Goal: Information Seeking & Learning: Learn about a topic

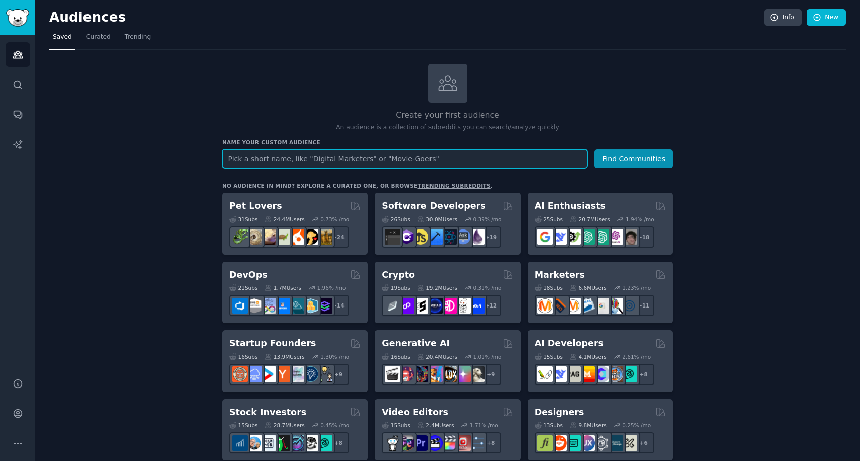
click at [250, 162] on input "text" at bounding box center [404, 158] width 365 height 19
paste input "страховой [PERSON_NAME]"
type input "страховой [PERSON_NAME]"
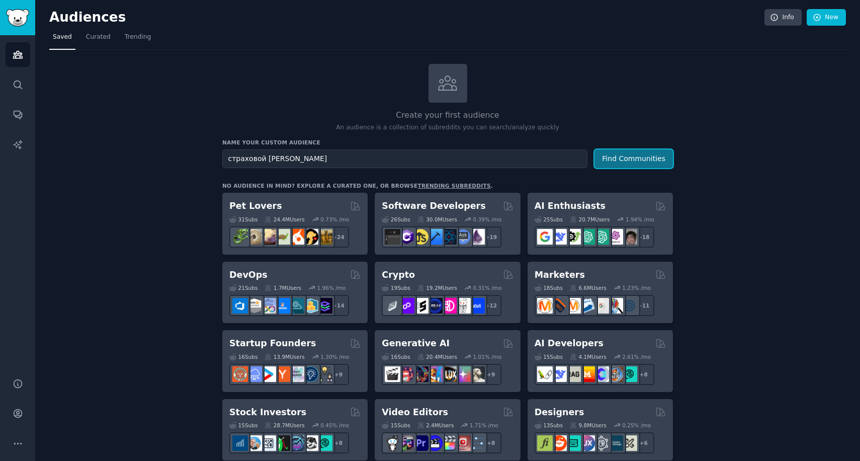
click at [604, 160] on button "Find Communities" at bounding box center [633, 158] width 78 height 19
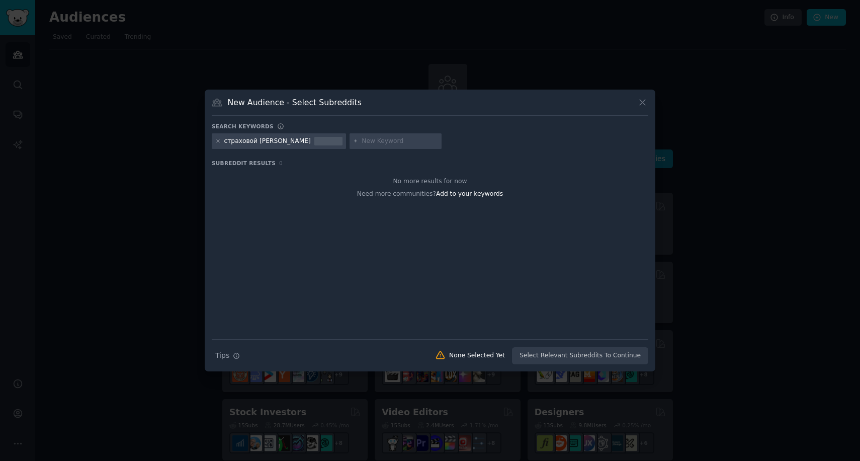
click at [645, 107] on icon at bounding box center [642, 102] width 11 height 11
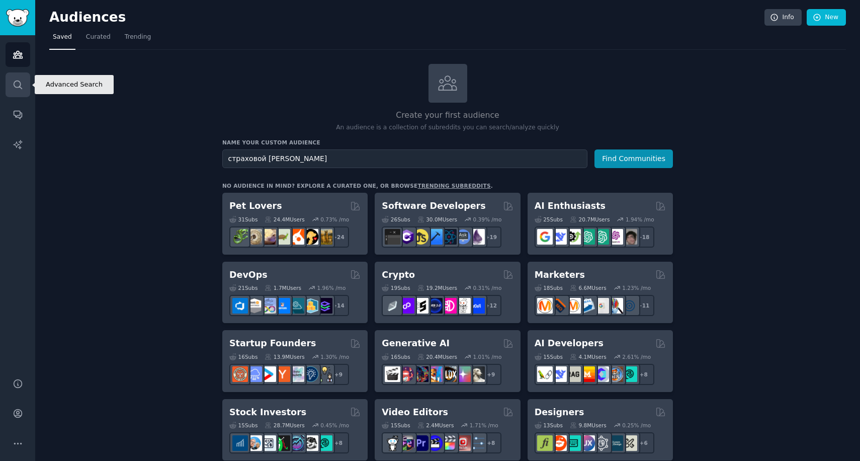
click at [13, 85] on icon "Sidebar" at bounding box center [18, 84] width 11 height 11
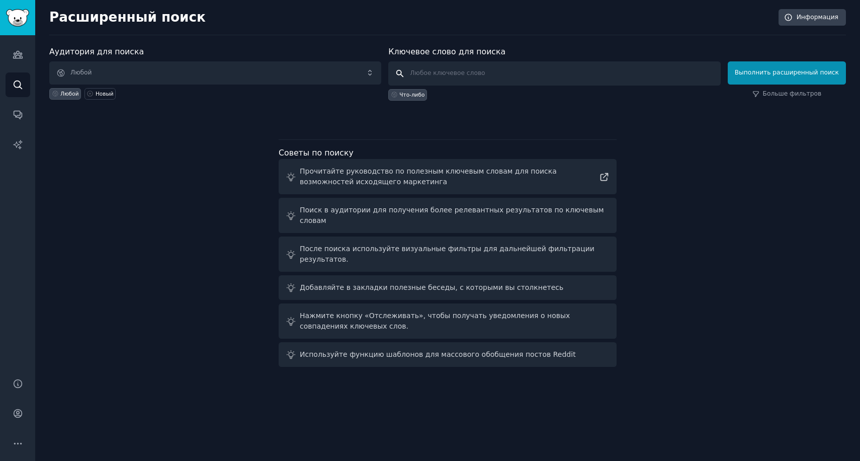
click at [430, 74] on input "text" at bounding box center [554, 73] width 332 height 24
paste input "страховой [PERSON_NAME]"
type input "страховой [PERSON_NAME]"
click at [765, 90] on link "Больше фильтров" at bounding box center [786, 93] width 69 height 9
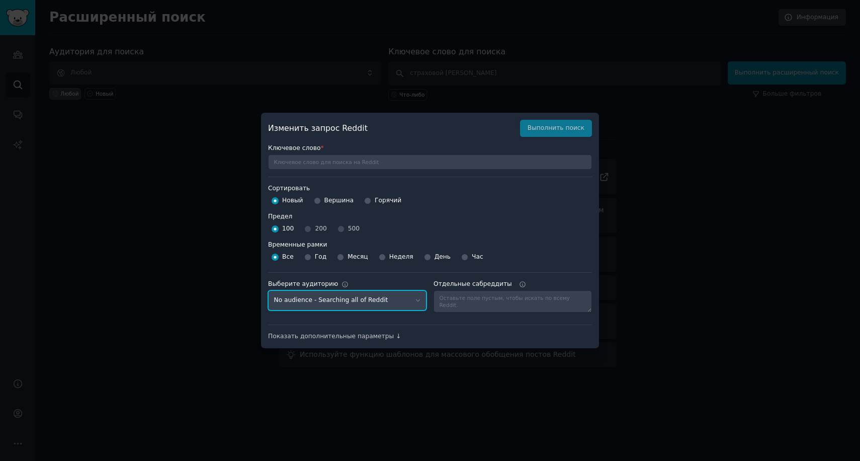
click at [316, 300] on select "No audience - Searching all of Reddit" at bounding box center [347, 300] width 158 height 21
click at [535, 134] on div "Изменить запрос Reddit Выполнить поиск" at bounding box center [430, 128] width 324 height 17
click at [578, 106] on div at bounding box center [430, 230] width 860 height 461
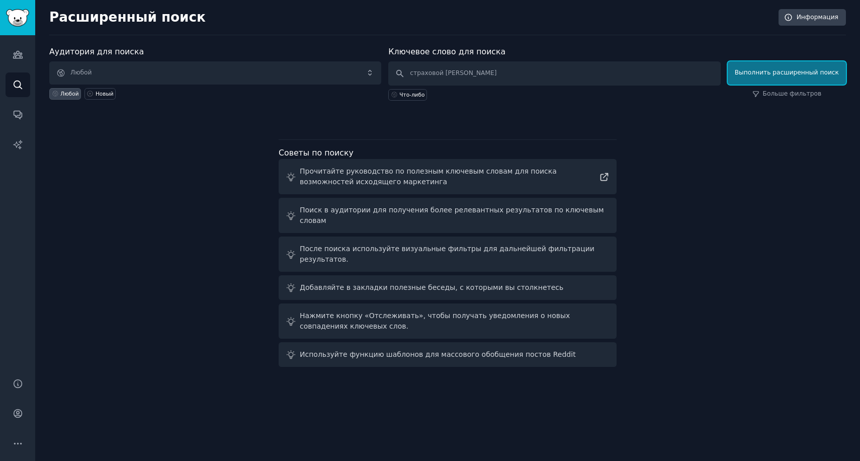
click at [763, 68] on button "Выполнить расширенный поиск" at bounding box center [786, 72] width 118 height 23
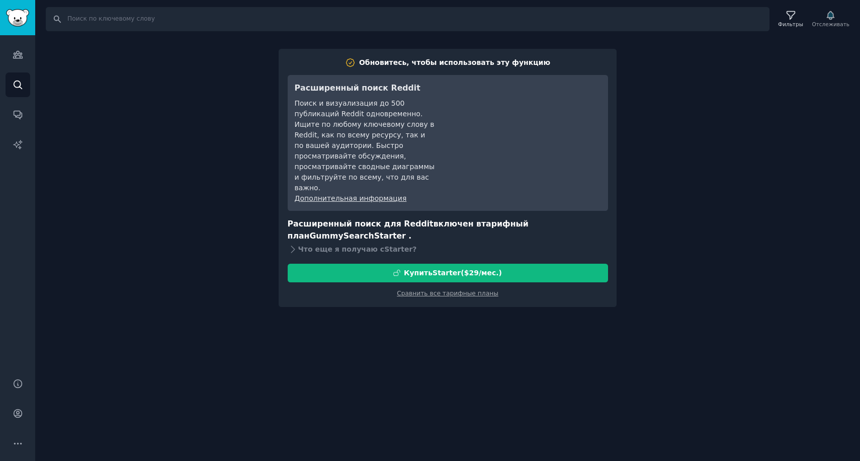
click at [662, 121] on div "Поиск Фильтры Отслеживать Обновитесь, чтобы использовать эту функцию Расширенны…" at bounding box center [447, 230] width 825 height 461
click at [239, 193] on div "Поиск Фильтры Отслеживать Обновитесь, чтобы использовать эту функцию Расширенны…" at bounding box center [447, 230] width 825 height 461
click at [17, 63] on link "Аудитория" at bounding box center [18, 54] width 25 height 25
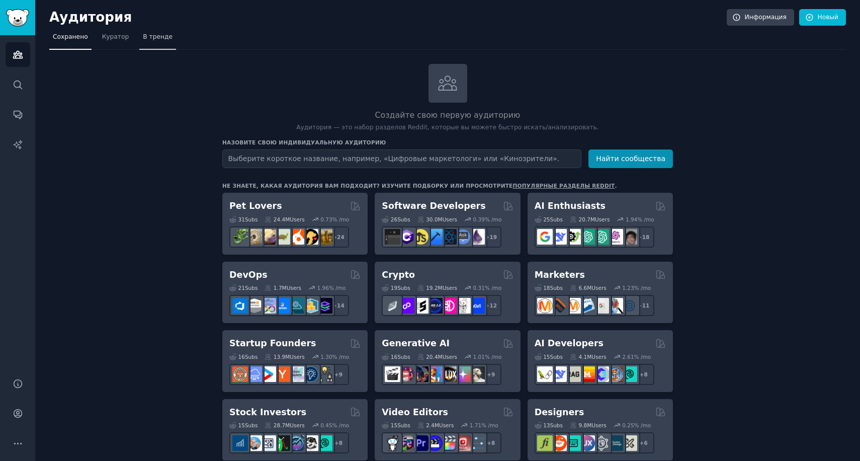
click at [144, 38] on font "В тренде" at bounding box center [158, 36] width 30 height 7
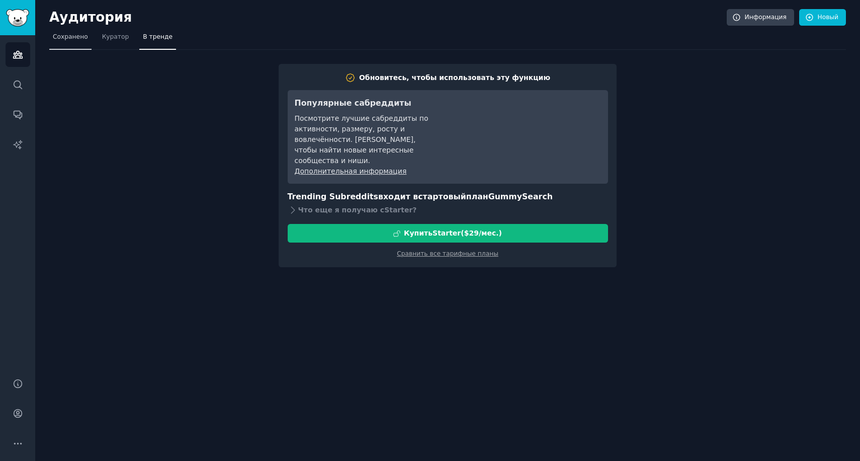
click at [65, 33] on span "Сохранено" at bounding box center [70, 37] width 35 height 9
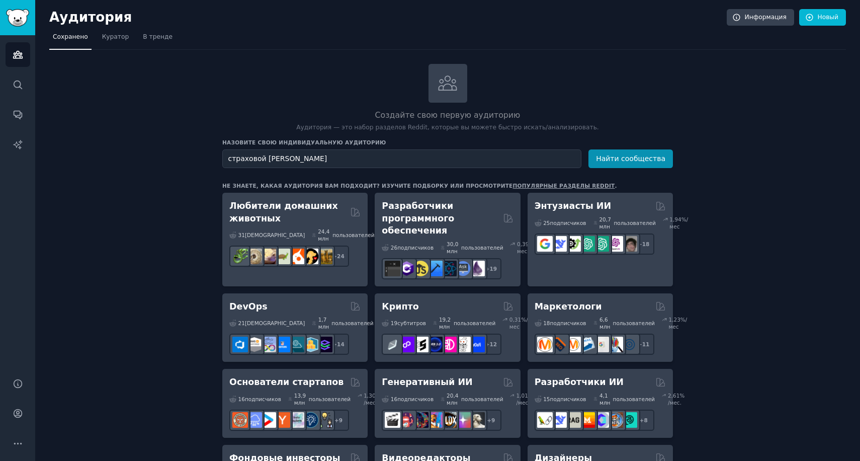
type input "страховой [PERSON_NAME]"
click at [825, 17] on font "Новый" at bounding box center [827, 17] width 21 height 7
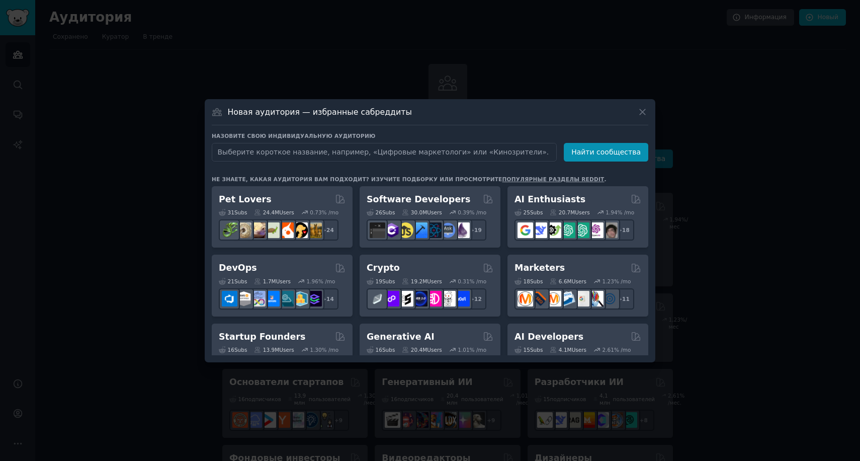
click at [372, 150] on input "text" at bounding box center [384, 152] width 345 height 19
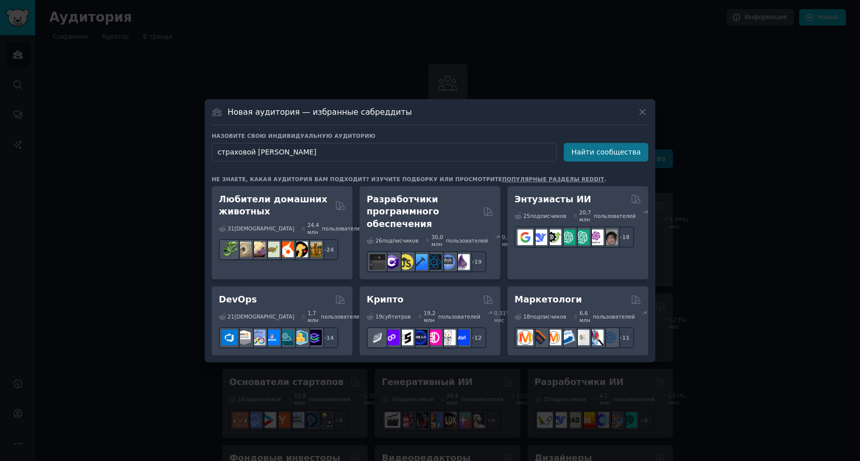
type input "страховой [PERSON_NAME]"
click at [613, 149] on font "Найти сообщества" at bounding box center [605, 152] width 69 height 8
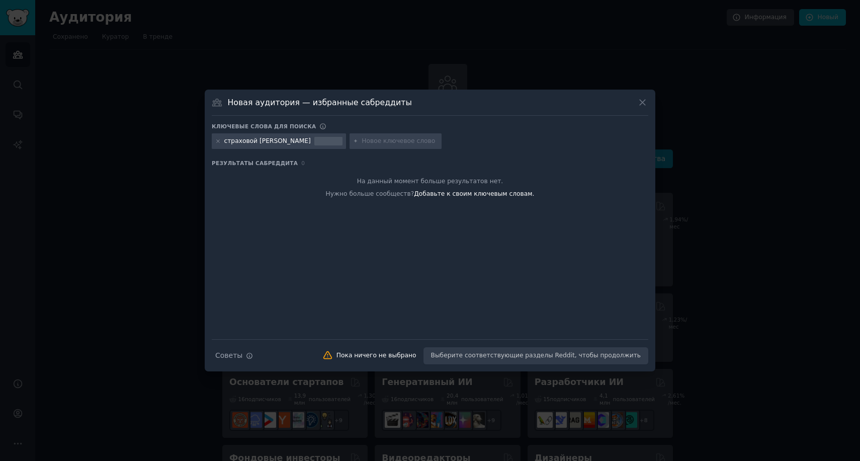
click at [372, 141] on input "text" at bounding box center [399, 141] width 76 height 9
paste input "страховой полис подрядчика страховка арендатора обязательна страховка подрядчик…"
type input "страховой полис подрядчика страховка арендатора обязательна страховка подрядчик…"
click at [409, 166] on div "Результаты сабреддита 0 На данный момент больше результатов нет. Нужно больше с…" at bounding box center [430, 248] width 436 height 179
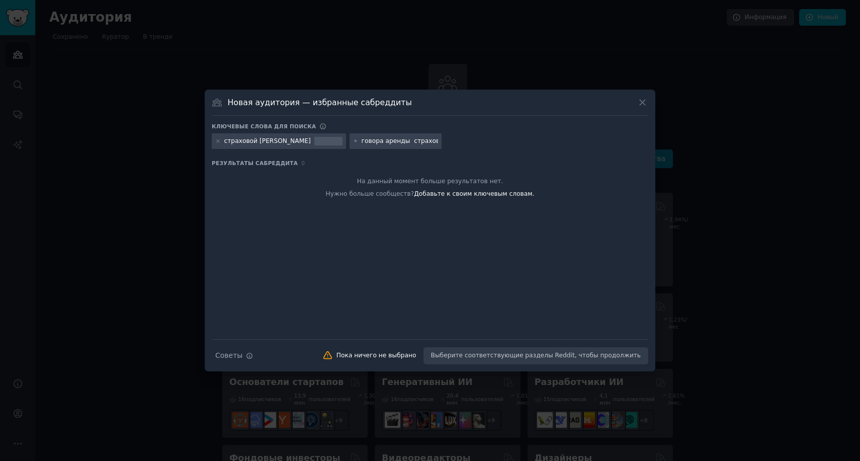
scroll to position [0, 0]
click at [396, 143] on input "страховой полис подрядчика страховка арендатора обязательна страховка подрядчик…" at bounding box center [399, 141] width 76 height 9
click at [367, 137] on input "text" at bounding box center [399, 141] width 76 height 9
paste input "страховой полис подрядчика"
type input "страховой полис подрядчика"
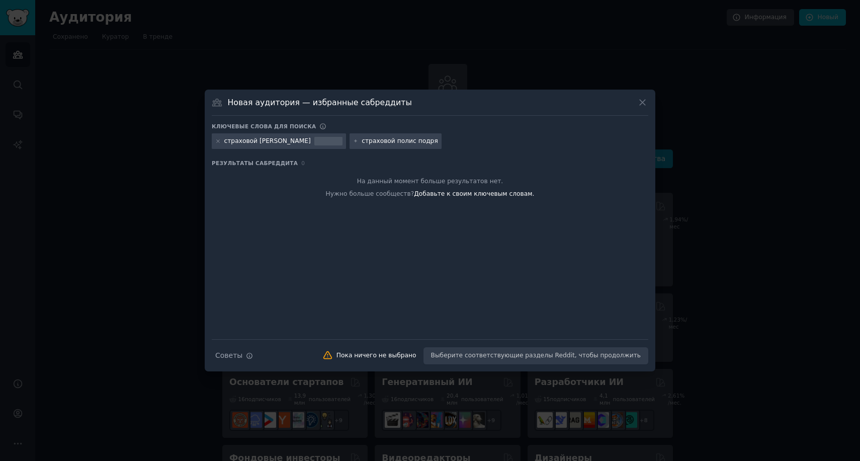
scroll to position [0, 20]
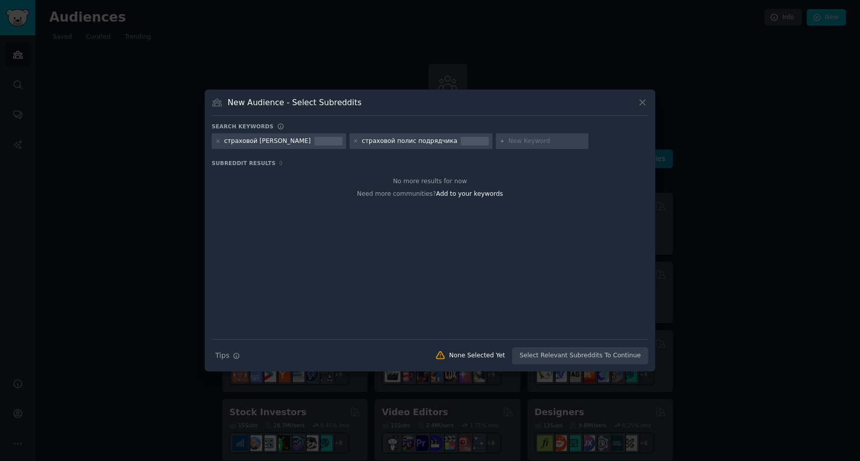
paste input "страхование ответственности арендатора"
type input "страхование ответственности арендатора"
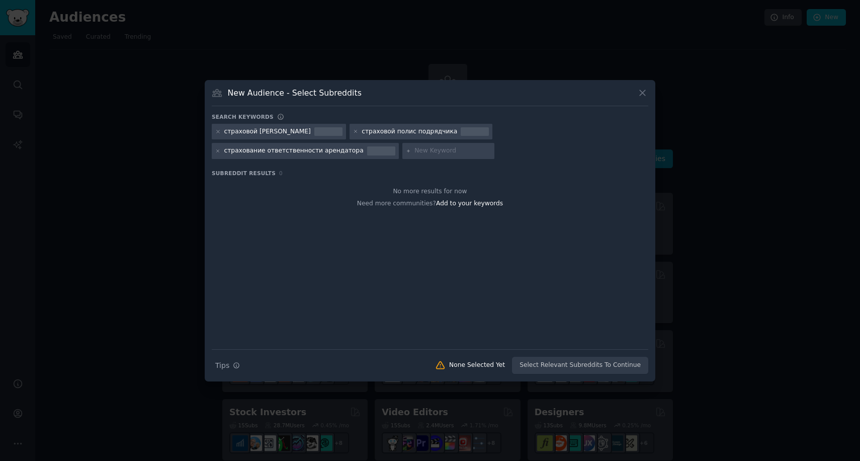
paste input "tenant insurance policy"
type input "tenant insurance policy"
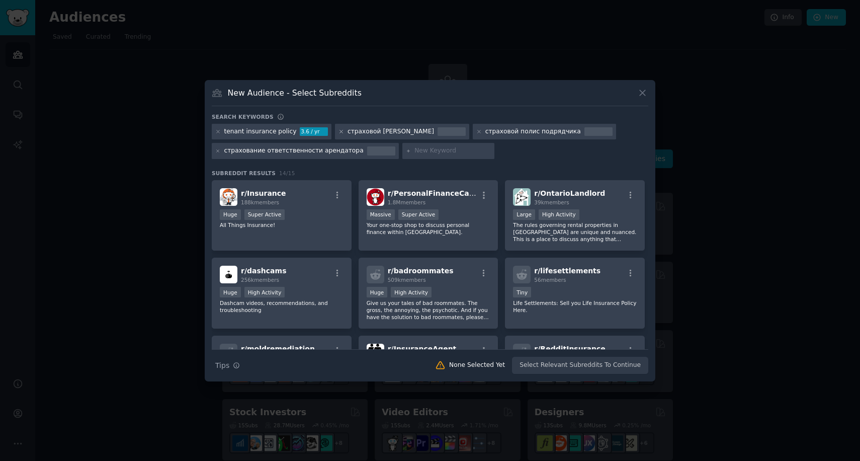
click at [340, 132] on icon at bounding box center [341, 131] width 3 height 3
click at [221, 153] on div "страхование ответственности арендатора" at bounding box center [305, 151] width 187 height 16
click at [220, 152] on icon at bounding box center [218, 151] width 6 height 6
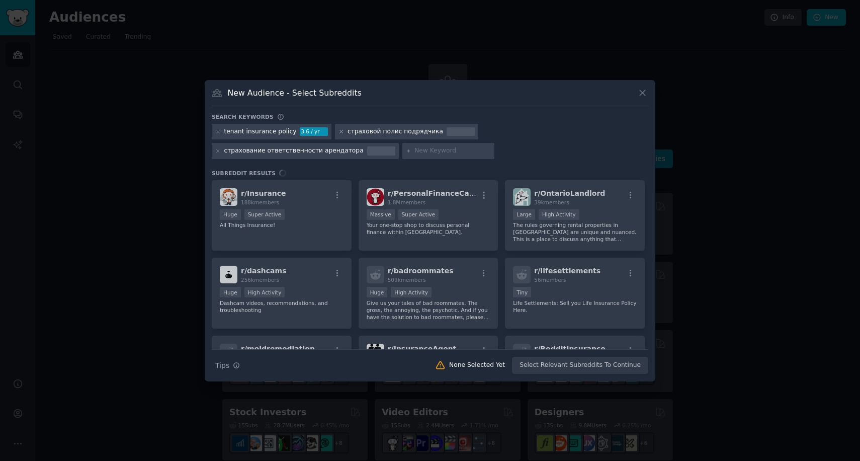
click at [338, 131] on icon at bounding box center [341, 132] width 6 height 6
click at [273, 130] on div "tenant insurance policy" at bounding box center [260, 131] width 72 height 9
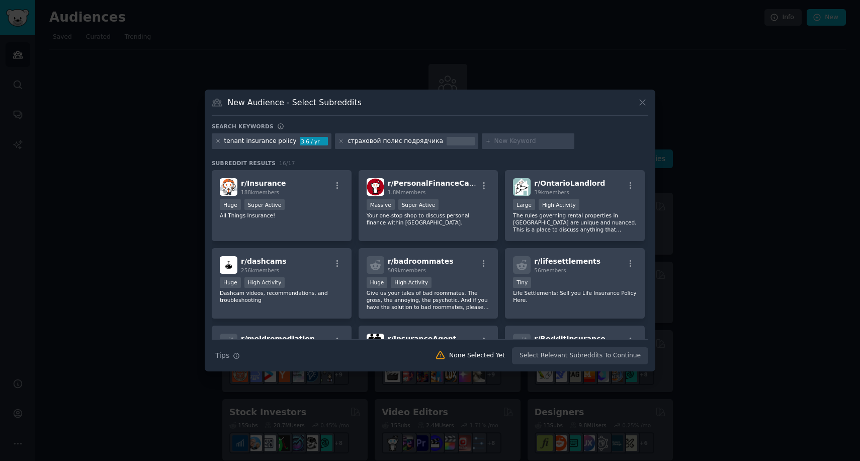
click at [290, 141] on div "tenant insurance policy" at bounding box center [260, 141] width 72 height 9
click at [340, 140] on icon at bounding box center [341, 141] width 3 height 3
click at [286, 143] on div "tenant insurance policy" at bounding box center [260, 141] width 72 height 9
click at [235, 143] on div "tenant insurance policy" at bounding box center [260, 141] width 72 height 9
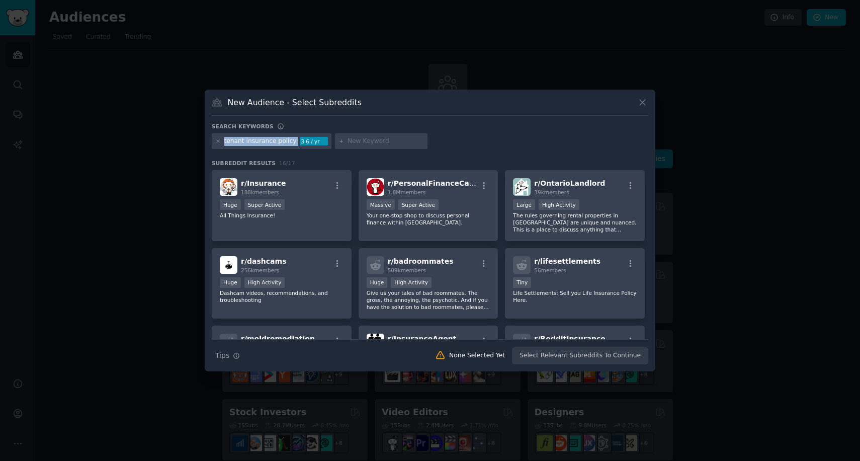
click at [235, 143] on div "tenant insurance policy" at bounding box center [260, 141] width 72 height 9
copy div "tenant insurance policy"
click at [215, 141] on div "tenant insurance policy 3.6 / yr" at bounding box center [272, 141] width 120 height 16
click at [217, 142] on icon at bounding box center [218, 141] width 3 height 3
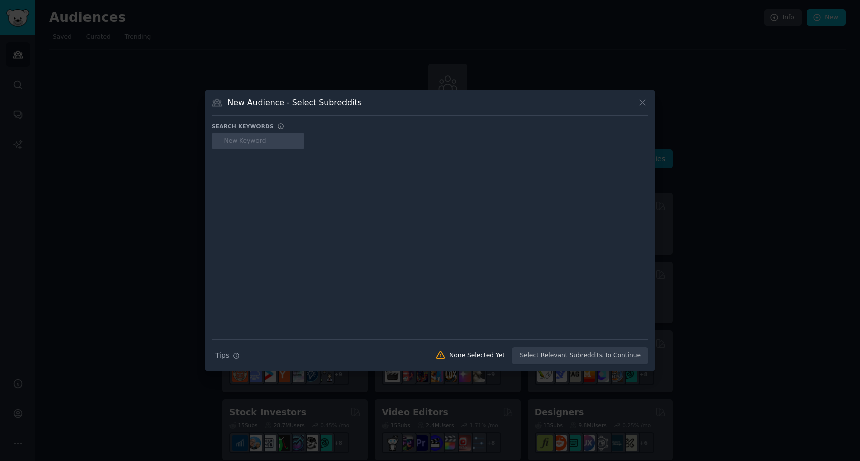
click at [239, 141] on input "text" at bounding box center [262, 141] width 76 height 9
paste input "tenant insurance policy"
type input "tenant insurance policy Russia"
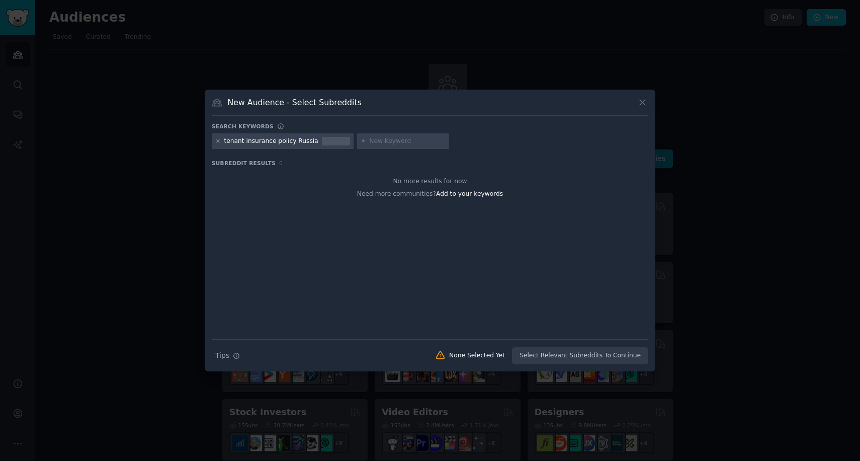
paste input "contractor insurance policy"
type input "contractor insurance policy [GEOGRAPHIC_DATA]"
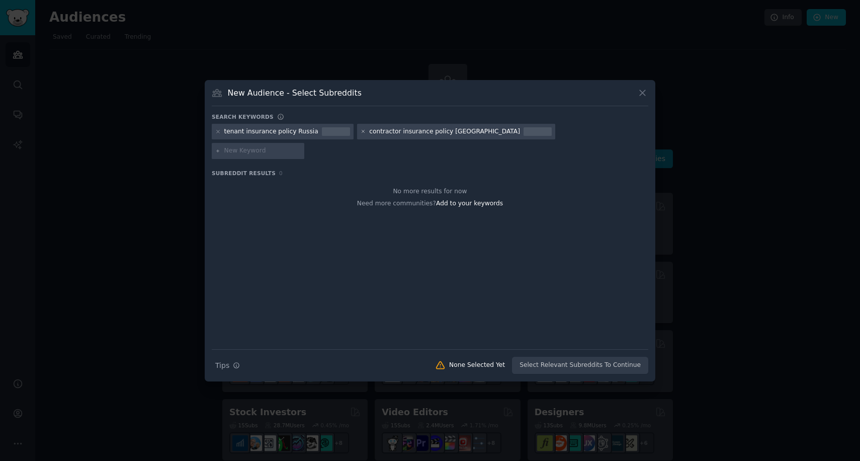
click at [360, 134] on icon at bounding box center [363, 132] width 6 height 6
click at [299, 136] on div "tenant insurance policy Russia" at bounding box center [271, 131] width 94 height 9
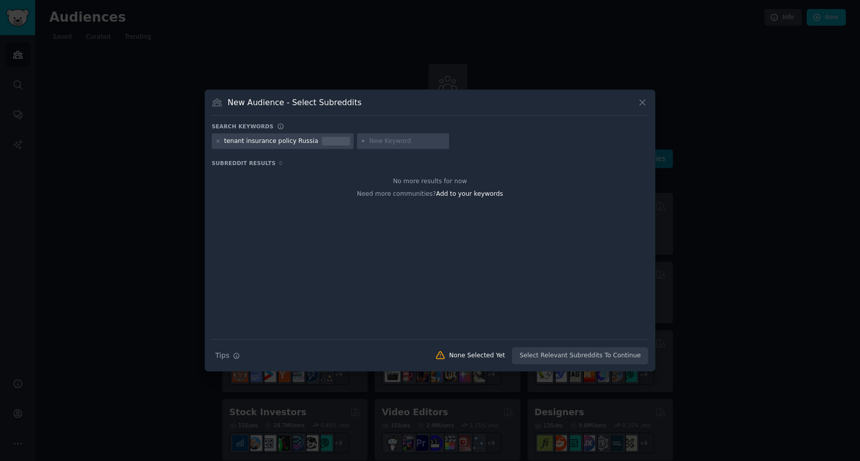
click at [299, 143] on div "tenant insurance policy Russia" at bounding box center [271, 141] width 94 height 9
click at [299, 140] on div "tenant insurance policy Russia" at bounding box center [271, 141] width 94 height 9
click at [216, 142] on icon at bounding box center [218, 141] width 6 height 6
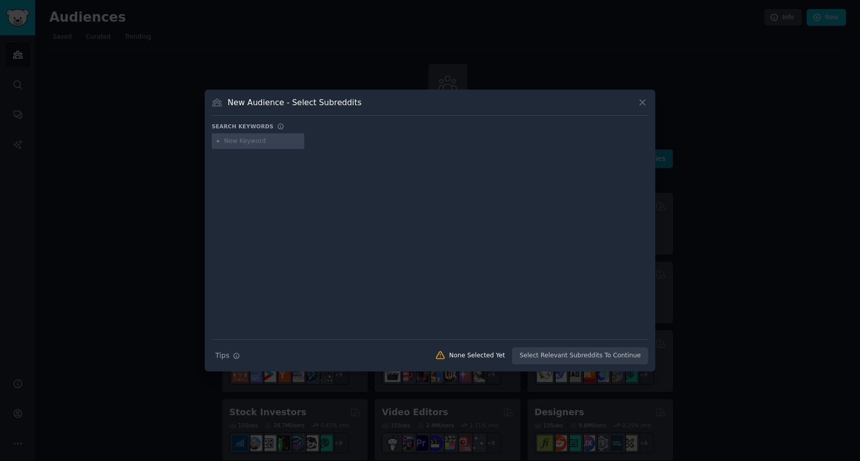
click at [248, 135] on div at bounding box center [258, 141] width 93 height 16
click at [248, 138] on input "text" at bounding box center [262, 141] width 76 height 9
paste input "contractor insurance policy"
type input "contractor insurance policy"
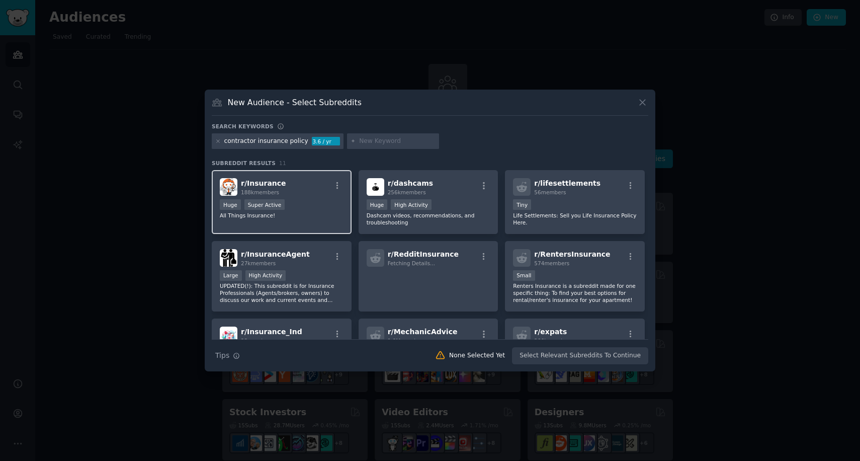
click at [304, 206] on div ">= 95th percentile for submissions / day Huge Super Active" at bounding box center [282, 205] width 124 height 13
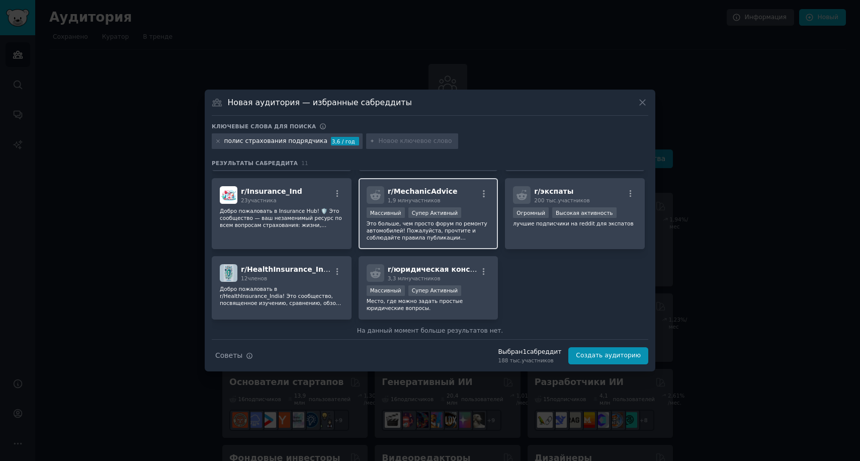
scroll to position [156, 0]
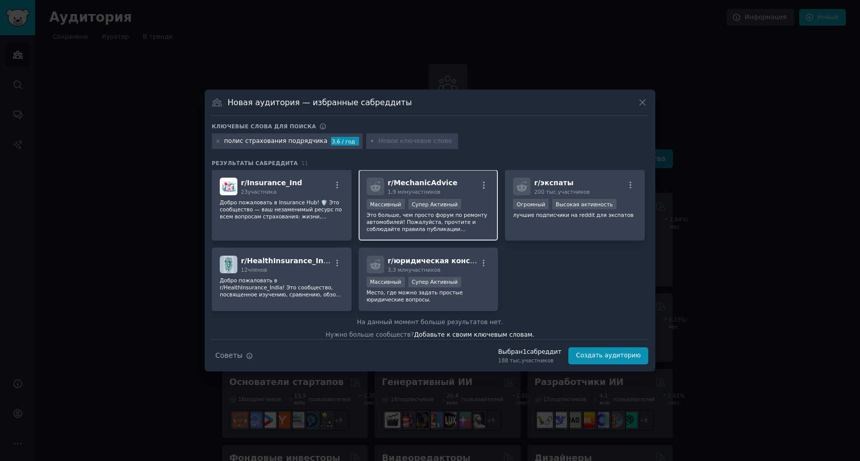
click at [392, 289] on font "Место, где можно задать простые юридические вопросы." at bounding box center [415, 295] width 96 height 13
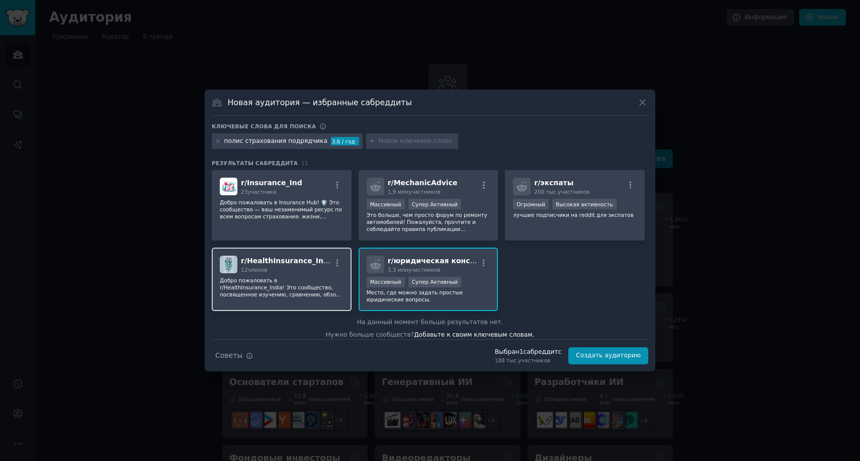
click at [300, 282] on font "Добро пожаловать в r/HealthInsurance_India! Это сообщество, посвященное изучени…" at bounding box center [281, 329] width 123 height 105
click at [317, 285] on font "Добро пожаловать в r/HealthInsurance_India! Это сообщество, посвященное изучени…" at bounding box center [281, 329] width 123 height 105
